Goal: Task Accomplishment & Management: Use online tool/utility

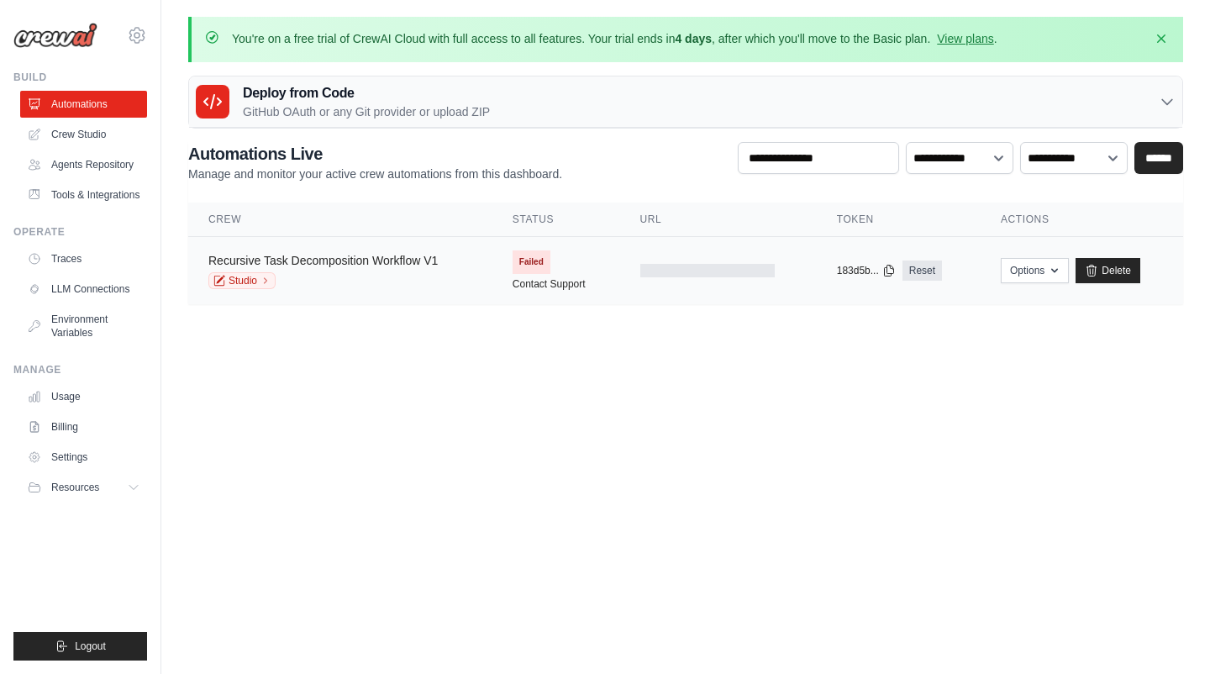
click at [317, 254] on link "Recursive Task Decomposition Workflow V1" at bounding box center [322, 260] width 229 height 13
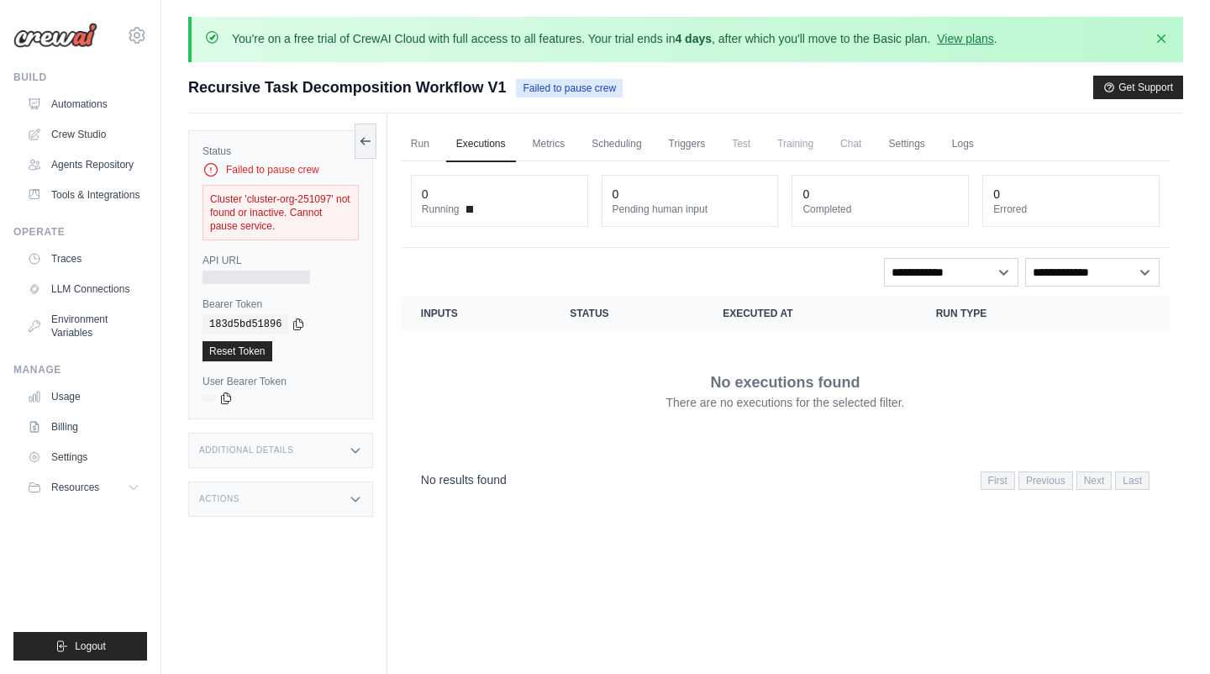
click at [295, 275] on div at bounding box center [257, 277] width 108 height 13
click at [455, 274] on div "**********" at bounding box center [785, 272] width 749 height 29
click at [428, 145] on link "Run" at bounding box center [420, 144] width 39 height 35
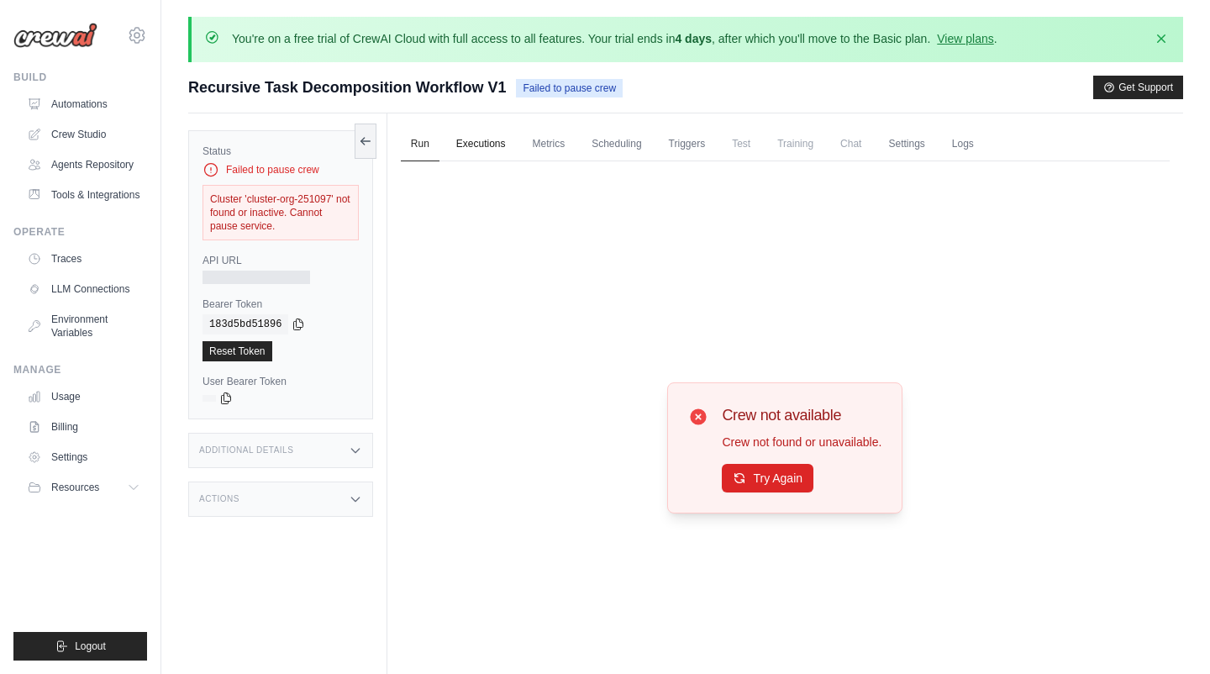
click at [478, 150] on link "Executions" at bounding box center [481, 144] width 70 height 35
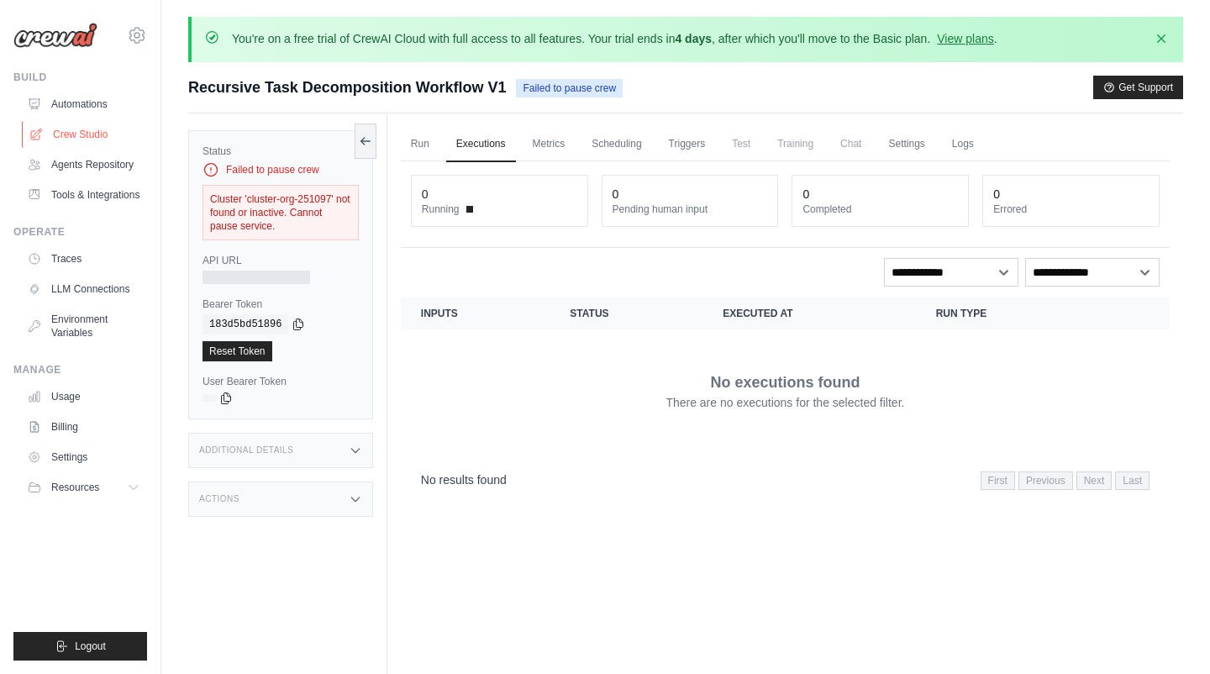
click at [108, 130] on link "Crew Studio" at bounding box center [85, 134] width 127 height 27
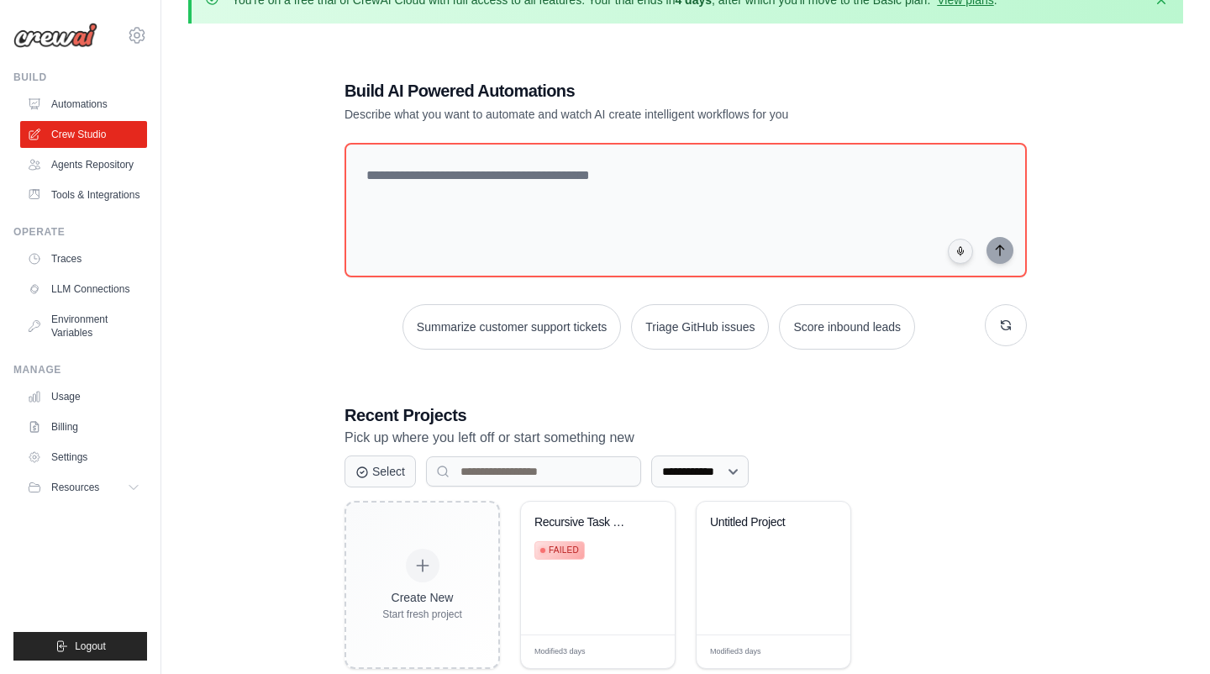
scroll to position [92, 0]
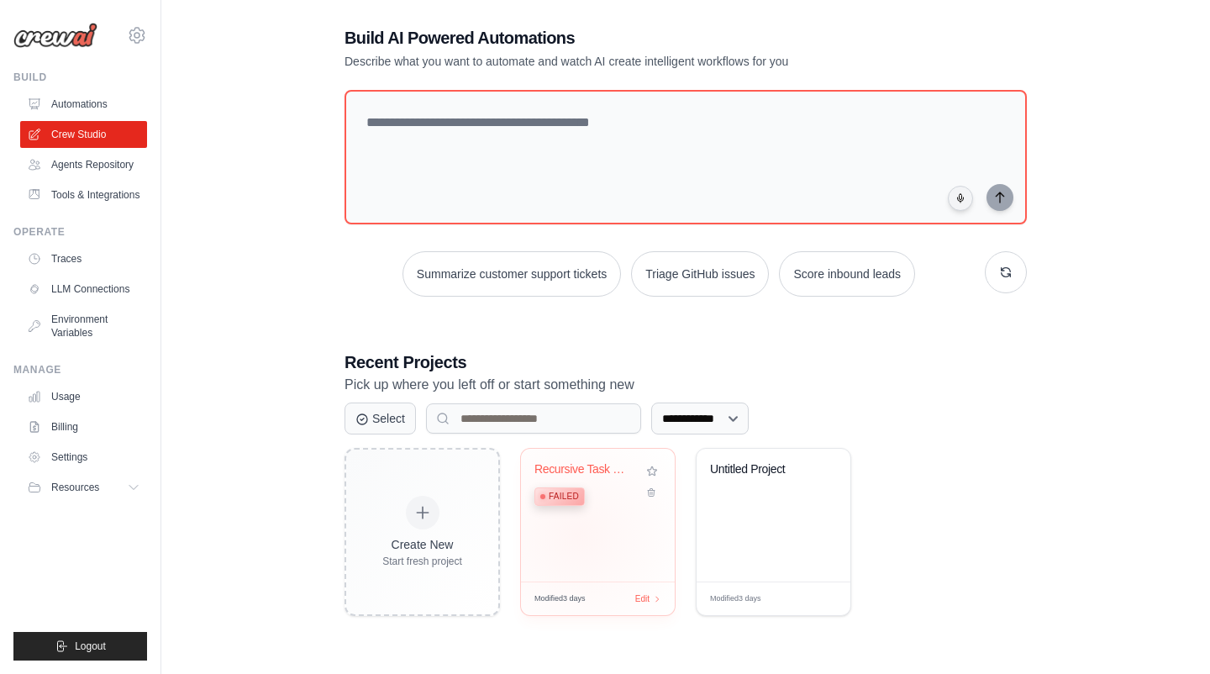
click at [577, 534] on div "Recursive Task Decomposition Workfl... Failed" at bounding box center [598, 515] width 154 height 133
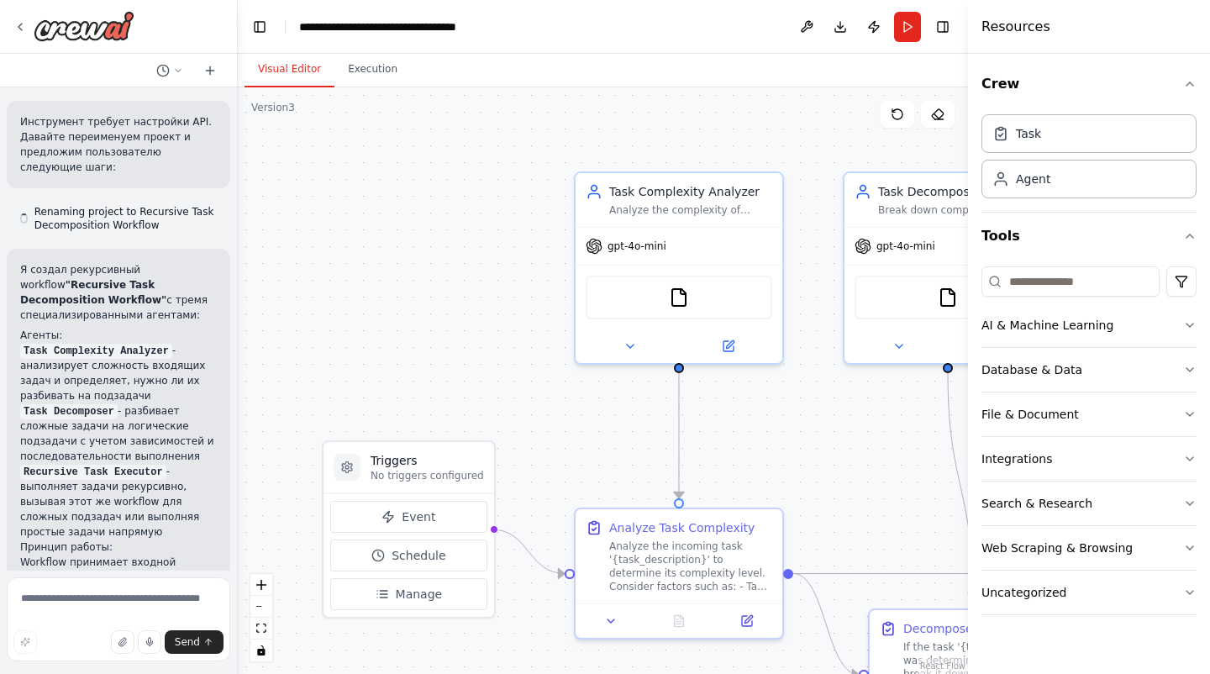
scroll to position [1316, 0]
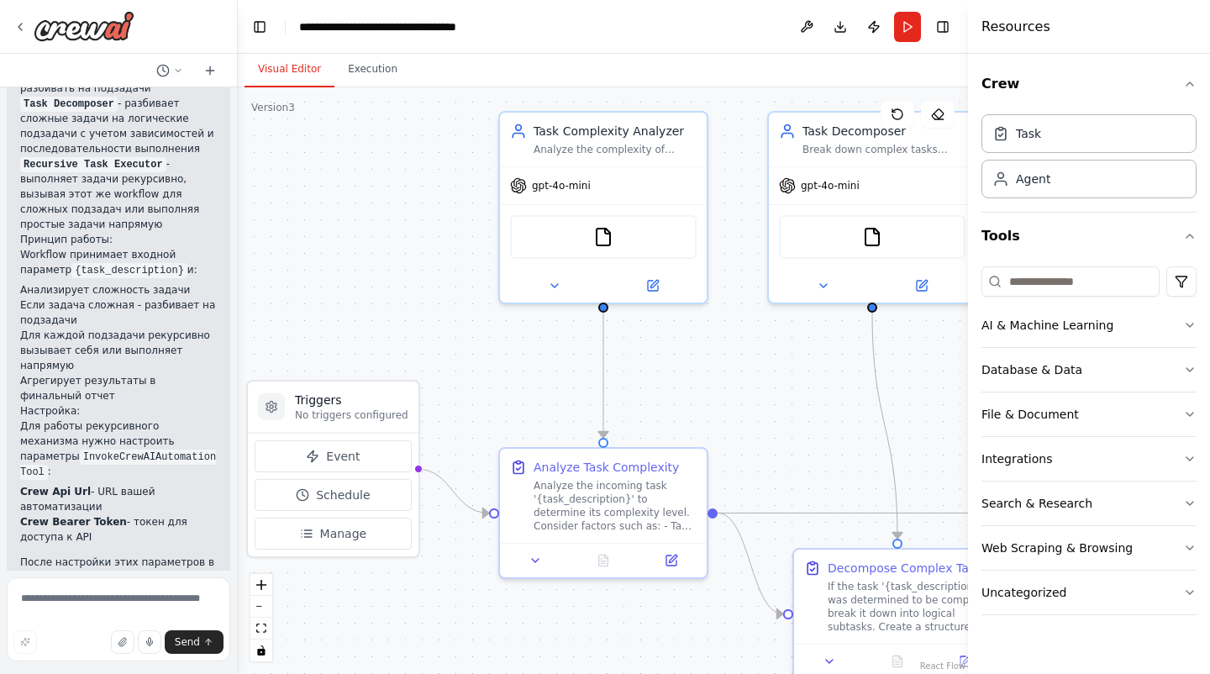
drag, startPoint x: 530, startPoint y: 342, endPoint x: 455, endPoint y: 281, distance: 96.8
click at [455, 281] on div ".deletable-edge-delete-btn { width: 20px; height: 20px; border: 0px solid #ffff…" at bounding box center [603, 380] width 730 height 587
click at [375, 70] on button "Execution" at bounding box center [372, 69] width 76 height 35
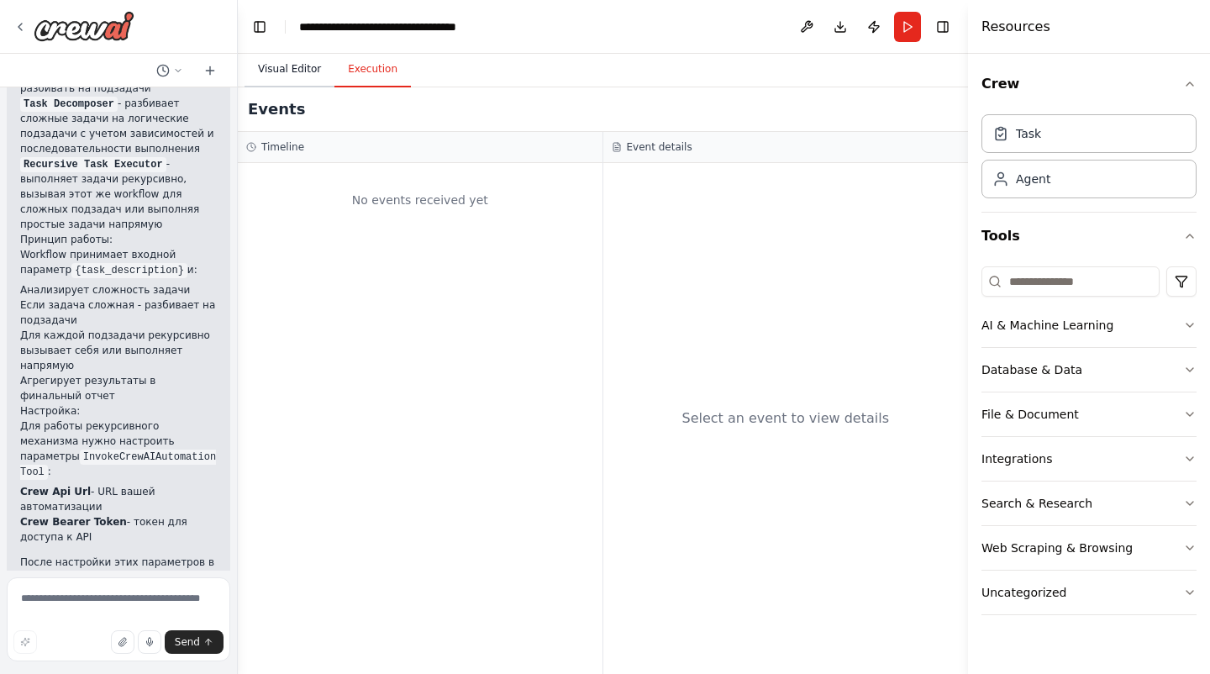
click at [318, 66] on button "Visual Editor" at bounding box center [290, 69] width 90 height 35
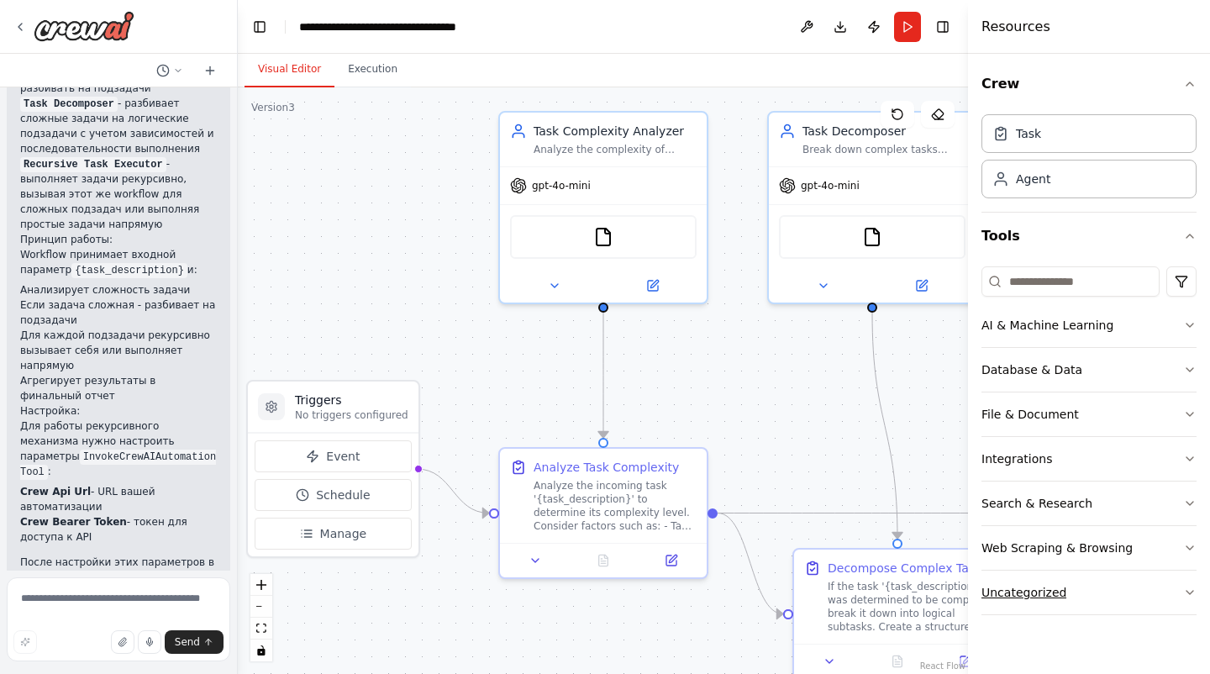
click at [1173, 587] on button "Uncategorized" at bounding box center [1088, 593] width 215 height 44
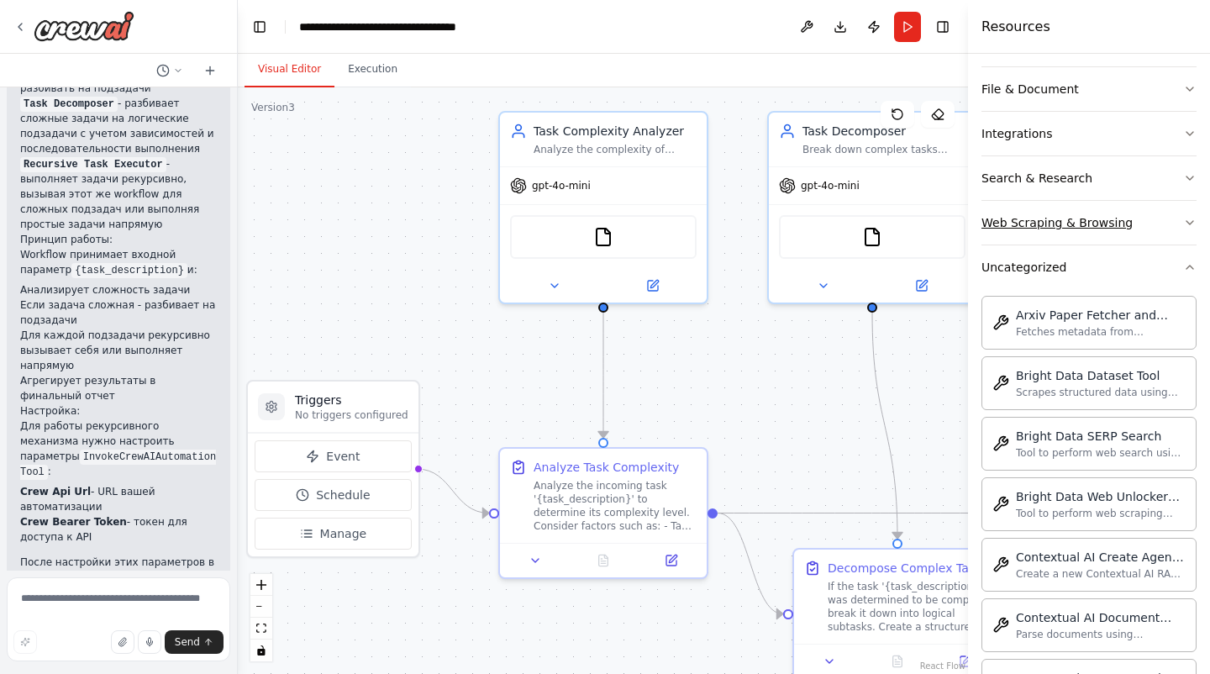
scroll to position [339, 0]
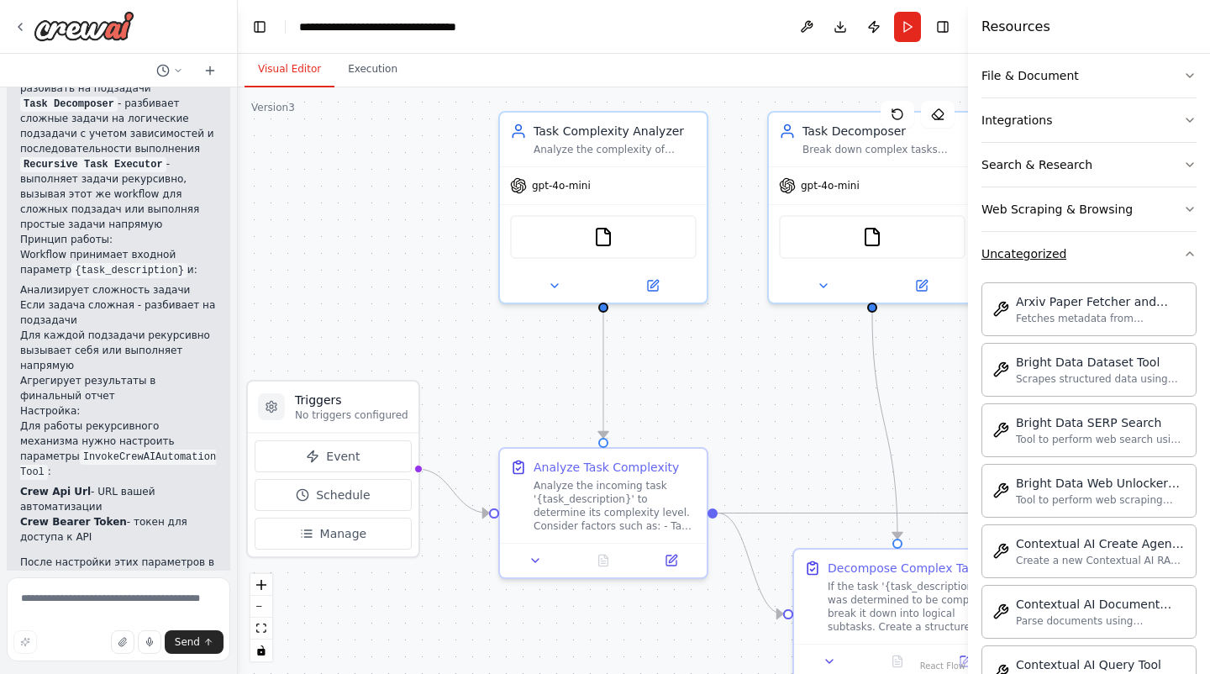
click at [1181, 257] on button "Uncategorized" at bounding box center [1088, 254] width 215 height 44
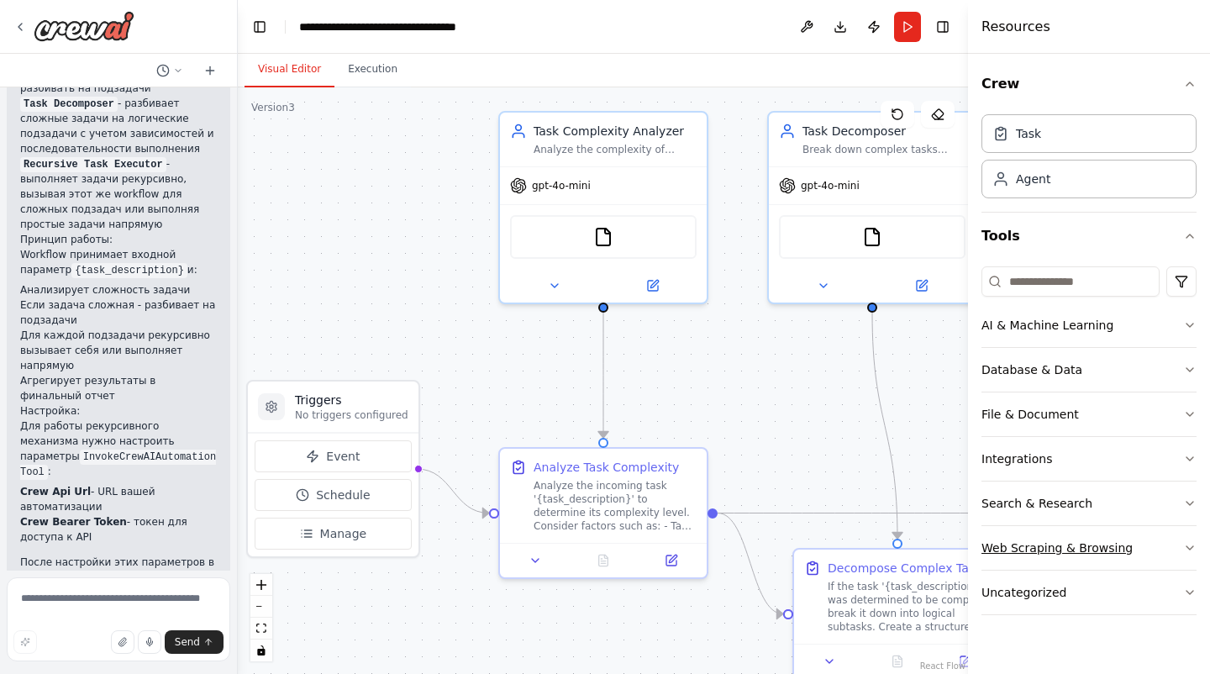
click at [1159, 542] on button "Web Scraping & Browsing" at bounding box center [1088, 548] width 215 height 44
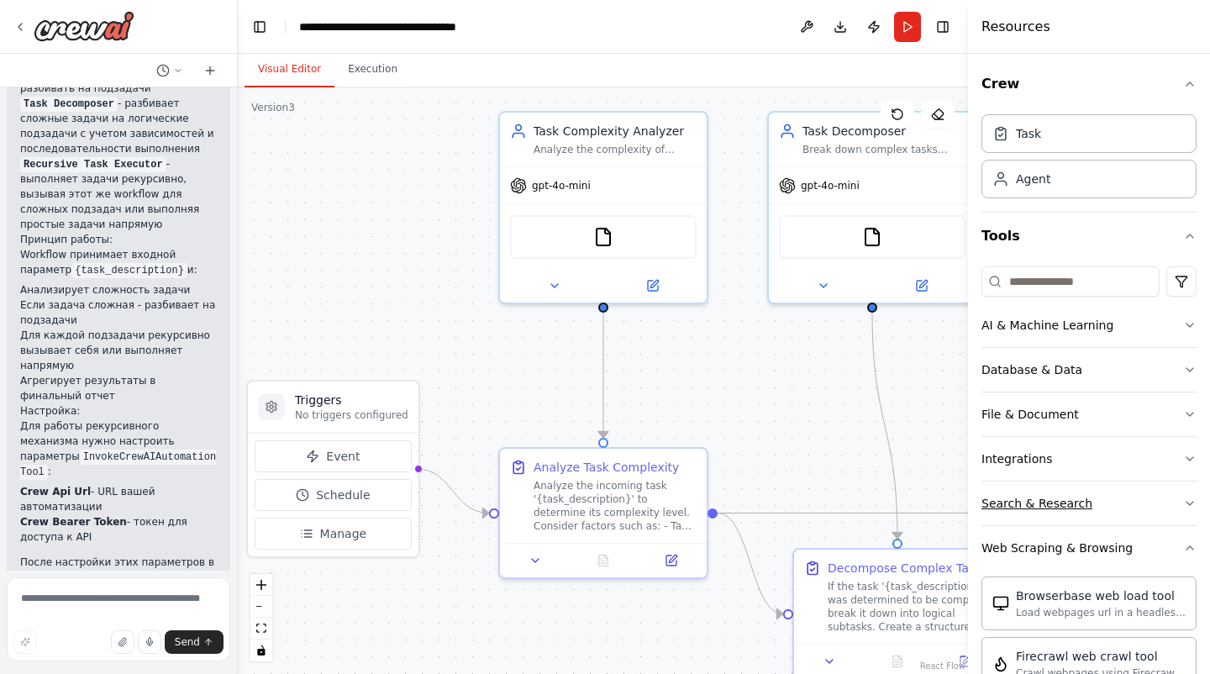
click at [1146, 499] on button "Search & Research" at bounding box center [1088, 503] width 215 height 44
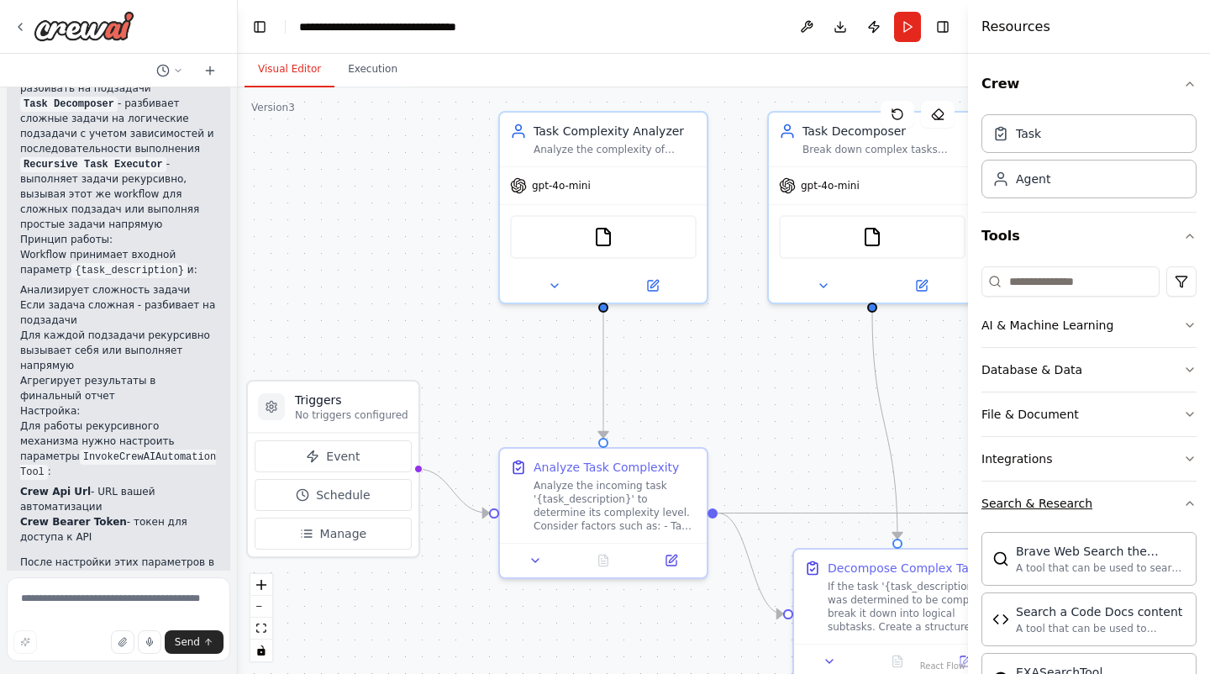
click at [1146, 499] on button "Search & Research" at bounding box center [1088, 503] width 215 height 44
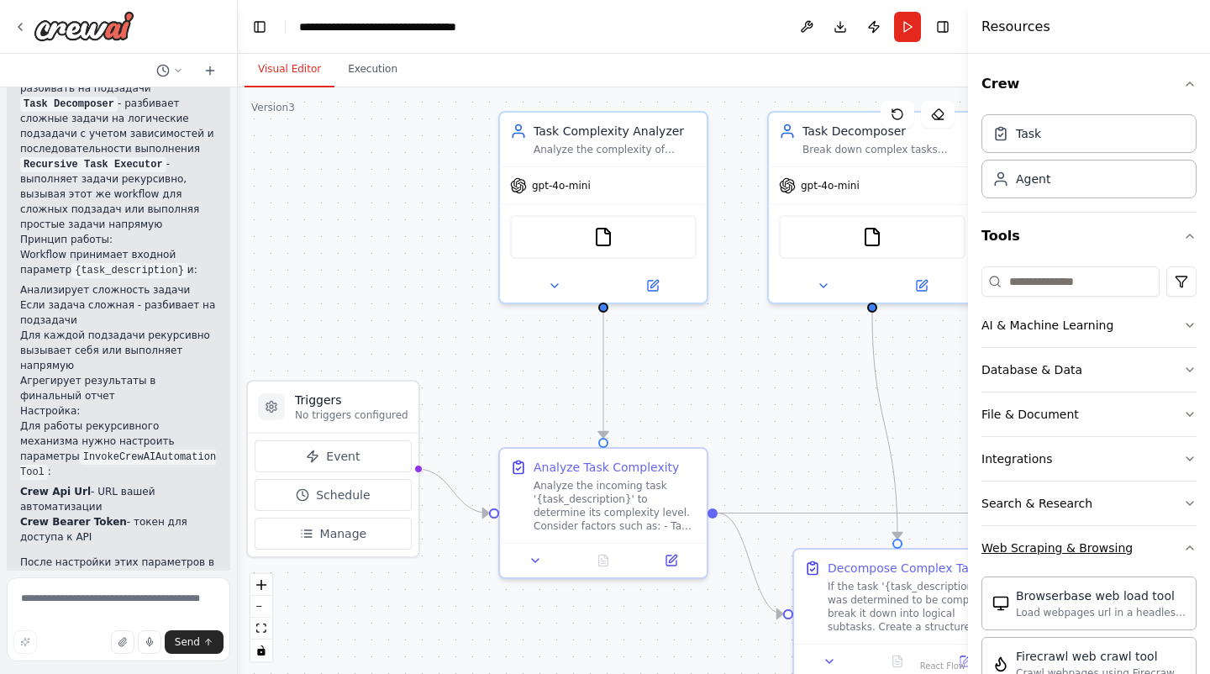
click at [1155, 550] on button "Web Scraping & Browsing" at bounding box center [1088, 548] width 215 height 44
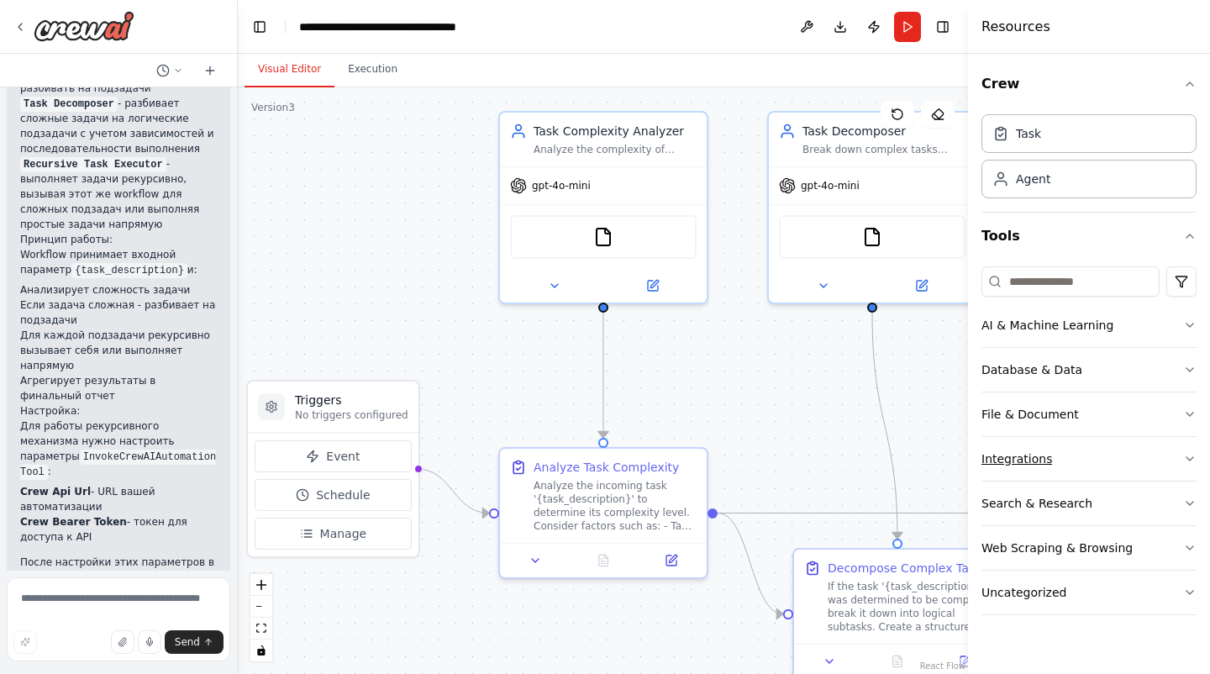
click at [1155, 457] on button "Integrations" at bounding box center [1088, 459] width 215 height 44
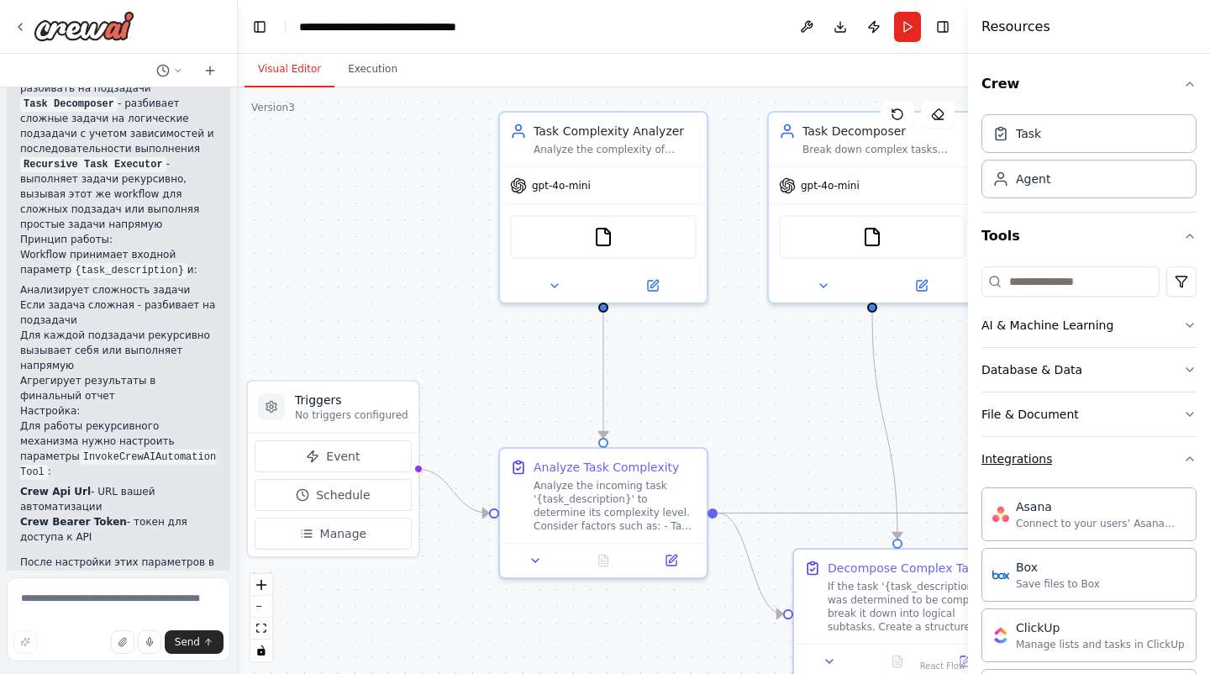
click at [1155, 457] on button "Integrations" at bounding box center [1088, 459] width 215 height 44
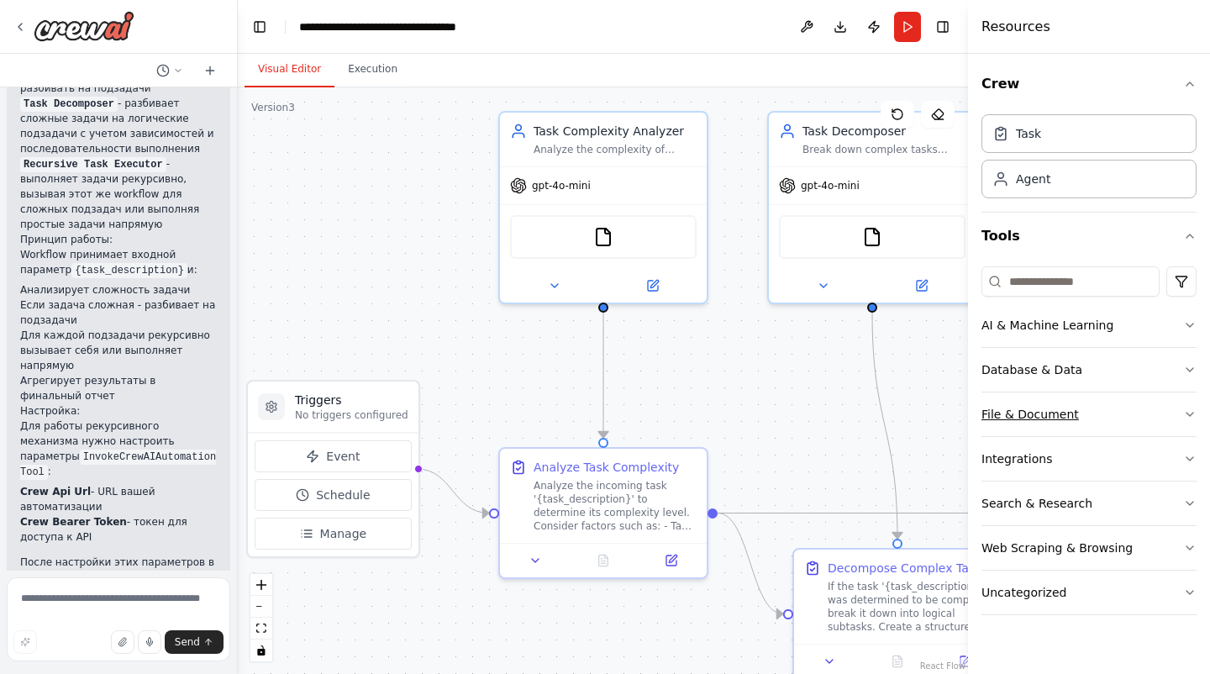
click at [1155, 401] on button "File & Document" at bounding box center [1088, 414] width 215 height 44
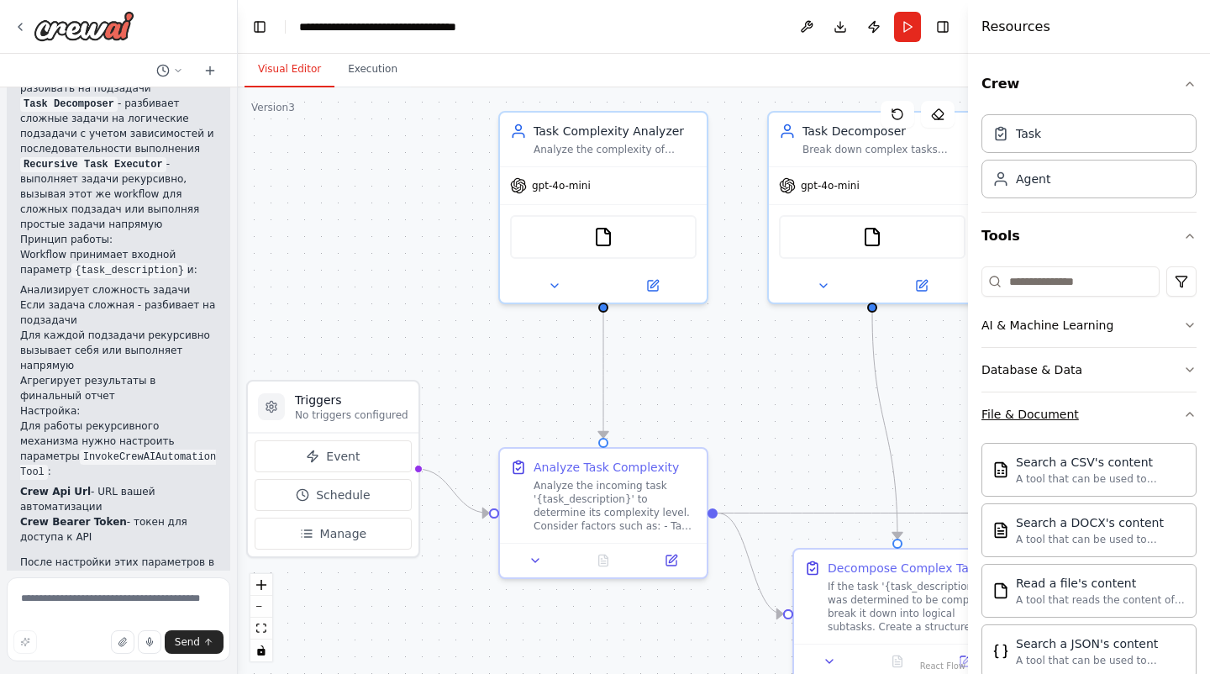
click at [1155, 402] on button "File & Document" at bounding box center [1088, 414] width 215 height 44
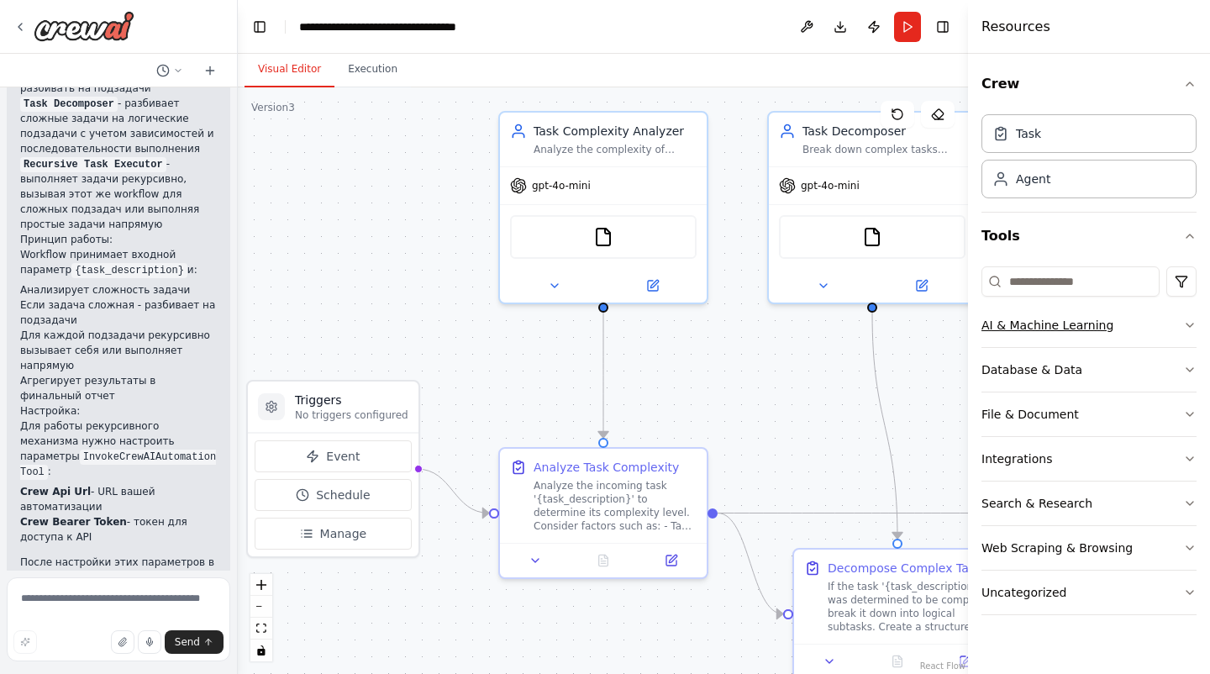
click at [1158, 333] on button "AI & Machine Learning" at bounding box center [1088, 325] width 215 height 44
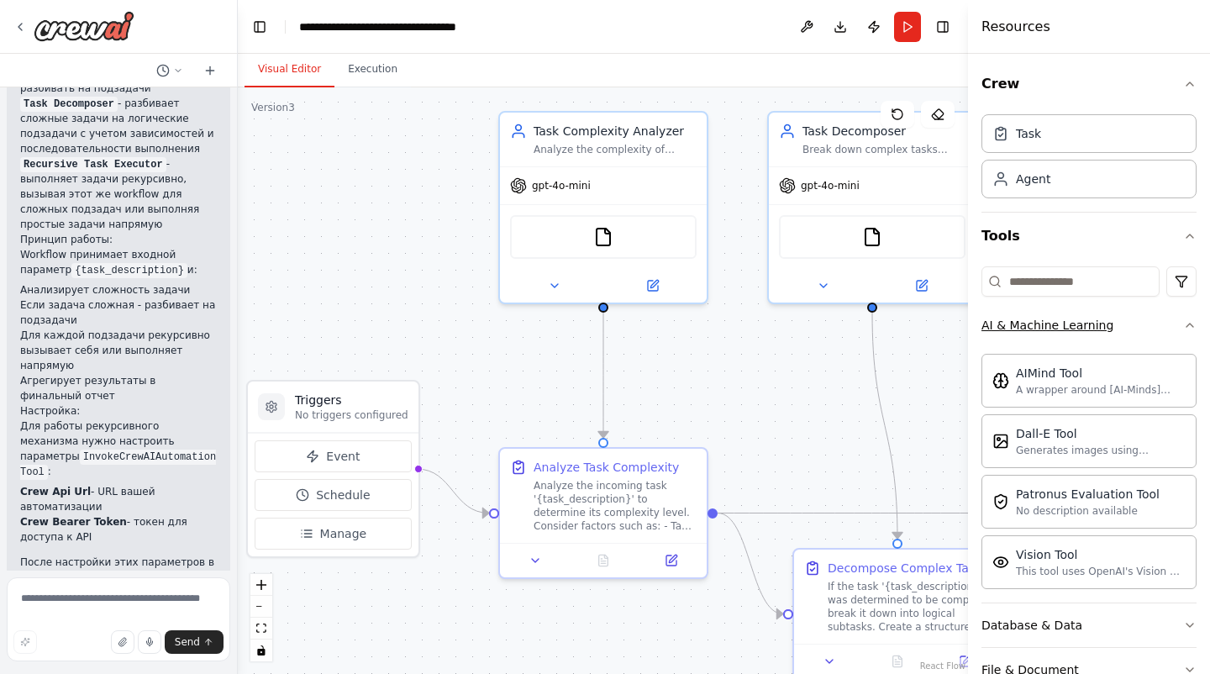
click at [1158, 333] on button "AI & Machine Learning" at bounding box center [1088, 325] width 215 height 44
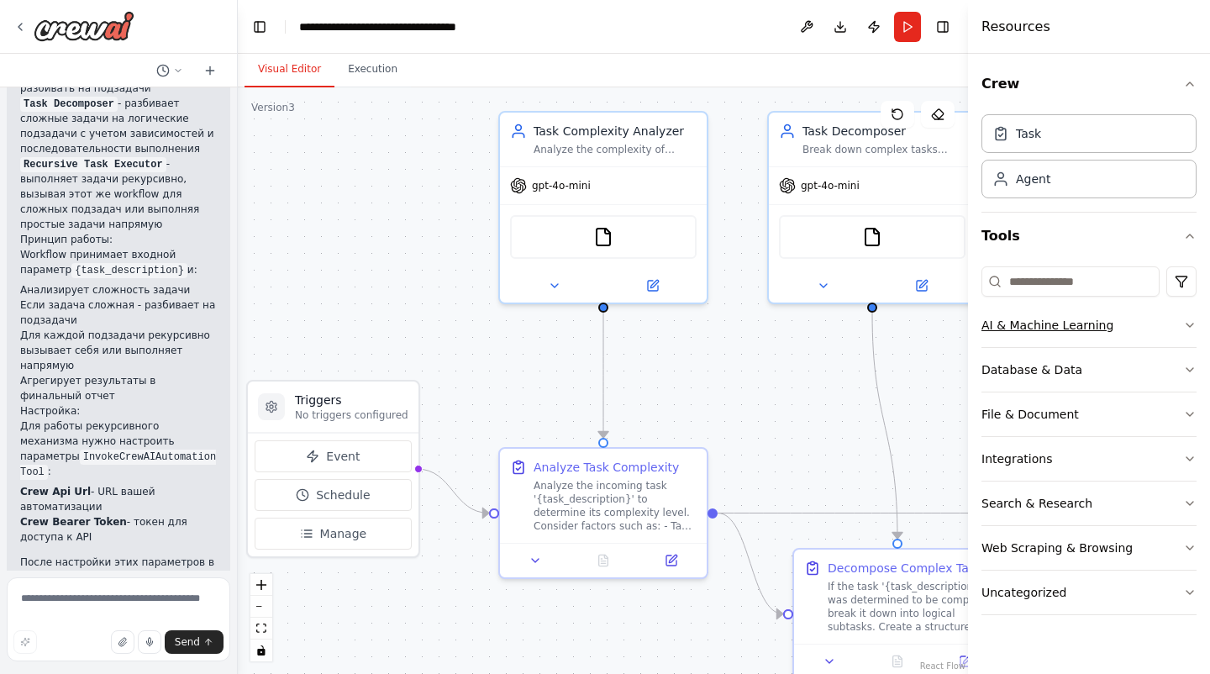
click at [1158, 333] on button "AI & Machine Learning" at bounding box center [1088, 325] width 215 height 44
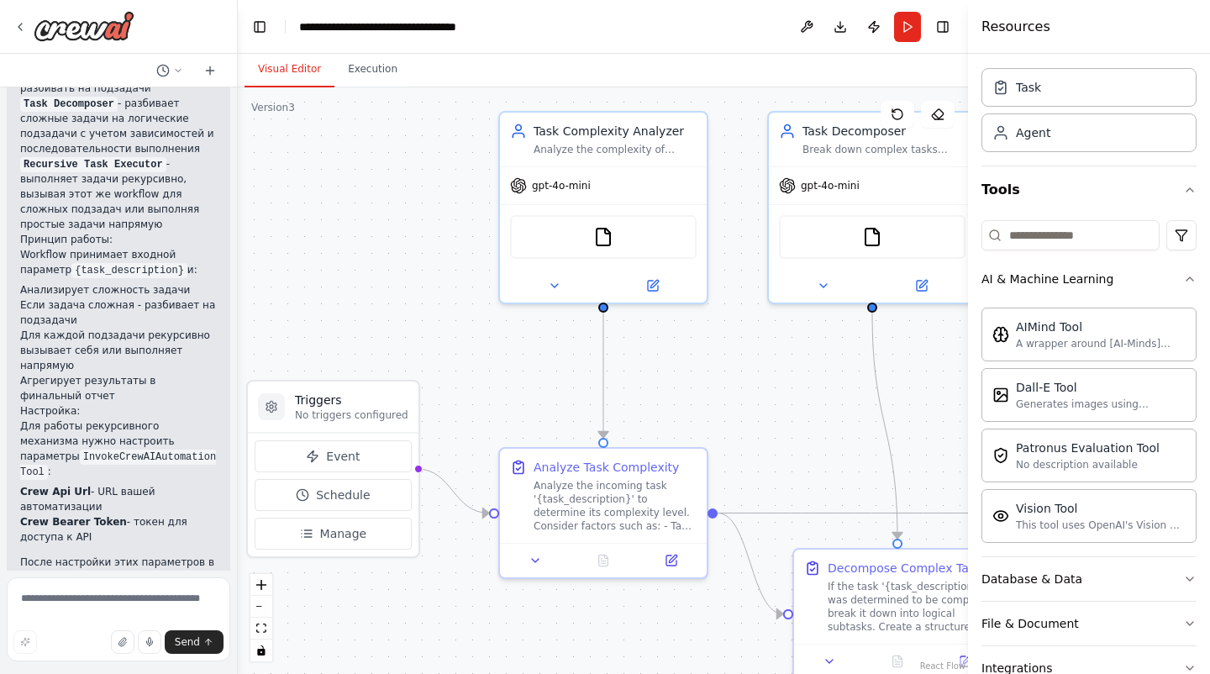
scroll to position [44, 0]
click at [1174, 271] on button "AI & Machine Learning" at bounding box center [1088, 282] width 215 height 44
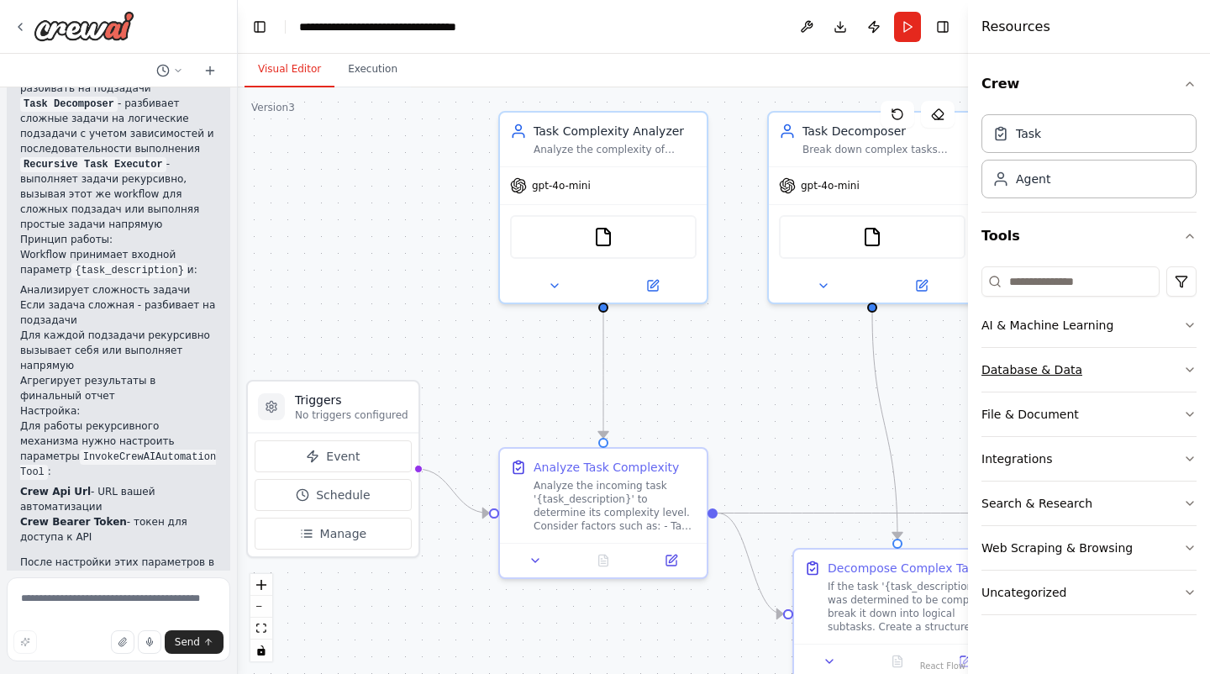
click at [1129, 354] on button "Database & Data" at bounding box center [1088, 370] width 215 height 44
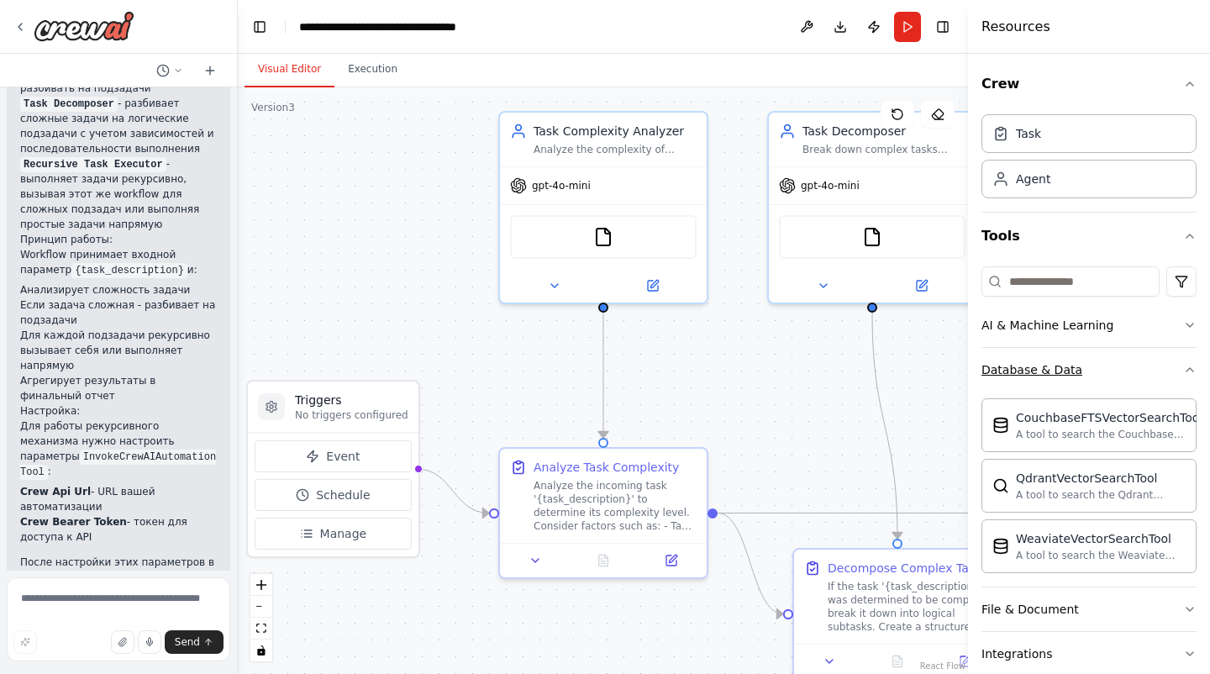
click at [1129, 359] on button "Database & Data" at bounding box center [1088, 370] width 215 height 44
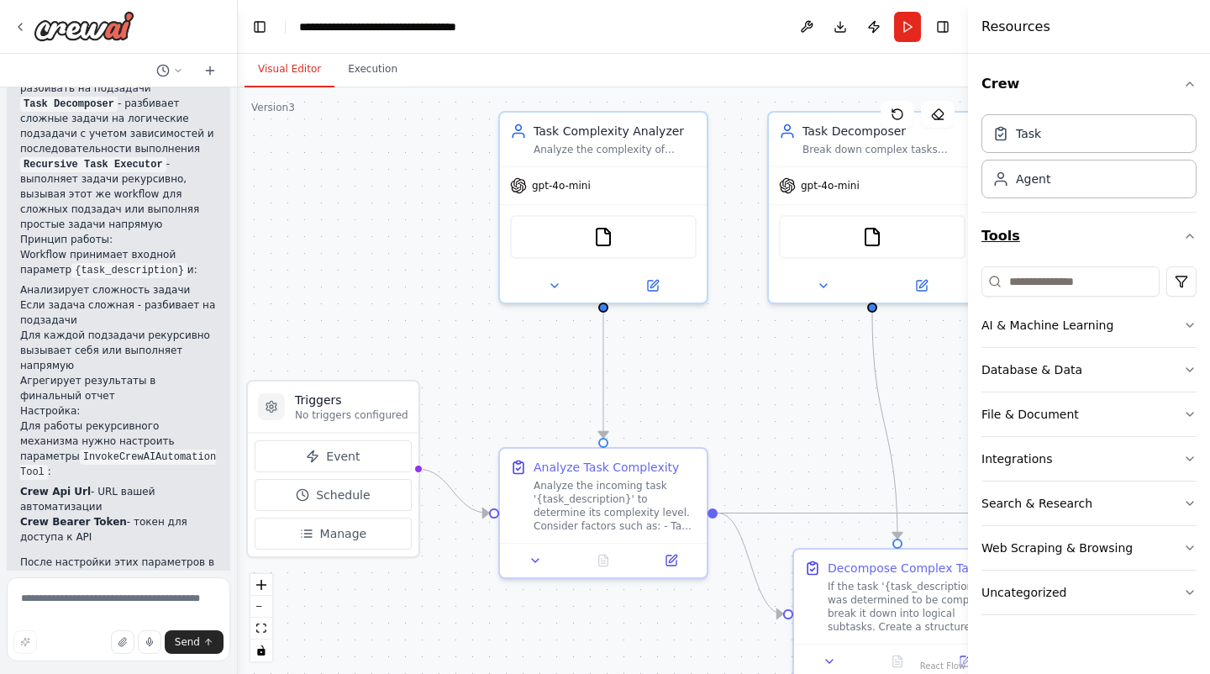
click at [1167, 237] on button "Tools" at bounding box center [1088, 236] width 215 height 47
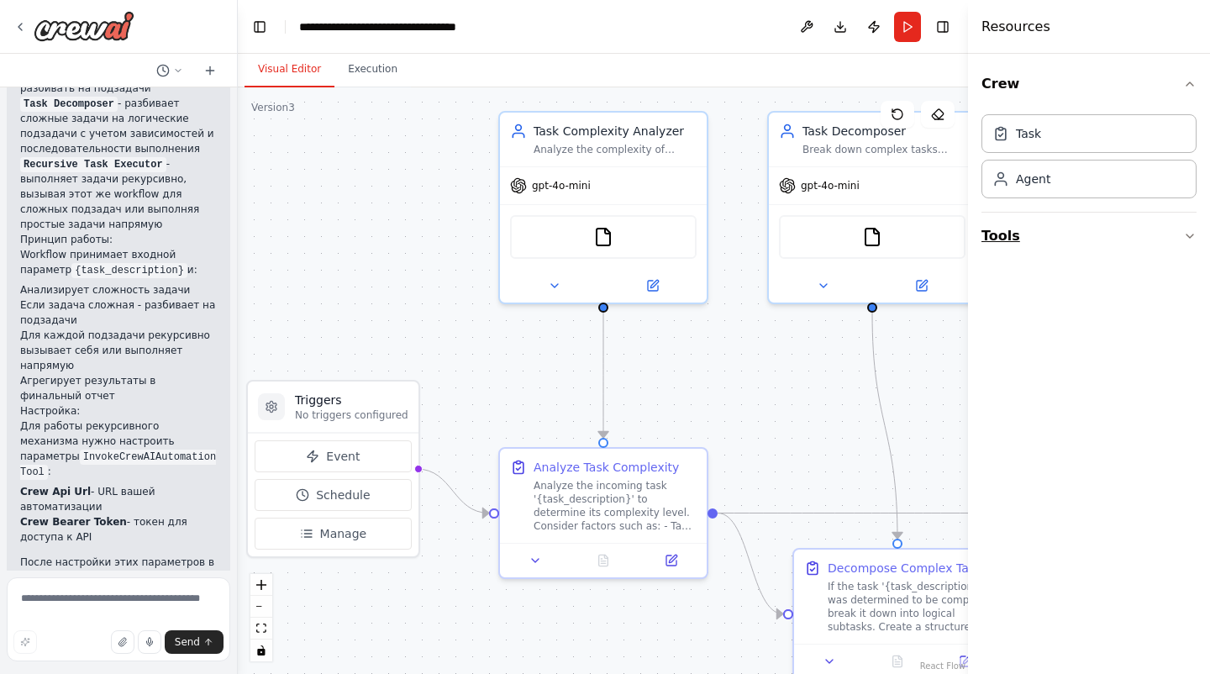
click at [1089, 241] on button "Tools" at bounding box center [1088, 236] width 215 height 47
click at [800, 392] on div ".deletable-edge-delete-btn { width: 20px; height: 20px; border: 0px solid #ffff…" at bounding box center [603, 380] width 730 height 587
